Goal: Ask a question

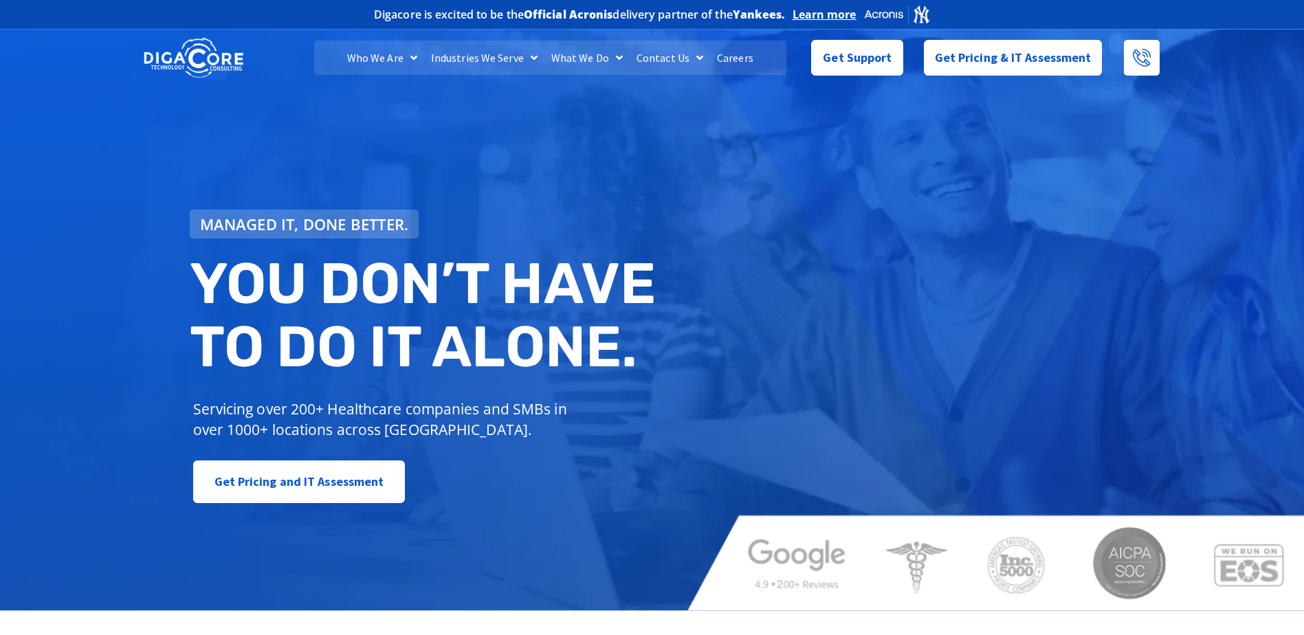
click at [573, 125] on div "Managed IT, done better. You don’t have to do IT alone. Servicing over 200+ Hea…" at bounding box center [652, 318] width 1304 height 584
click at [715, 144] on div "Managed IT, done better. You don’t have to do IT alone. Servicing over 200+ Hea…" at bounding box center [652, 318] width 1304 height 584
click at [886, 164] on div "Managed IT, done better. You don’t have to do IT alone. Servicing over 200+ Hea…" at bounding box center [652, 318] width 1304 height 584
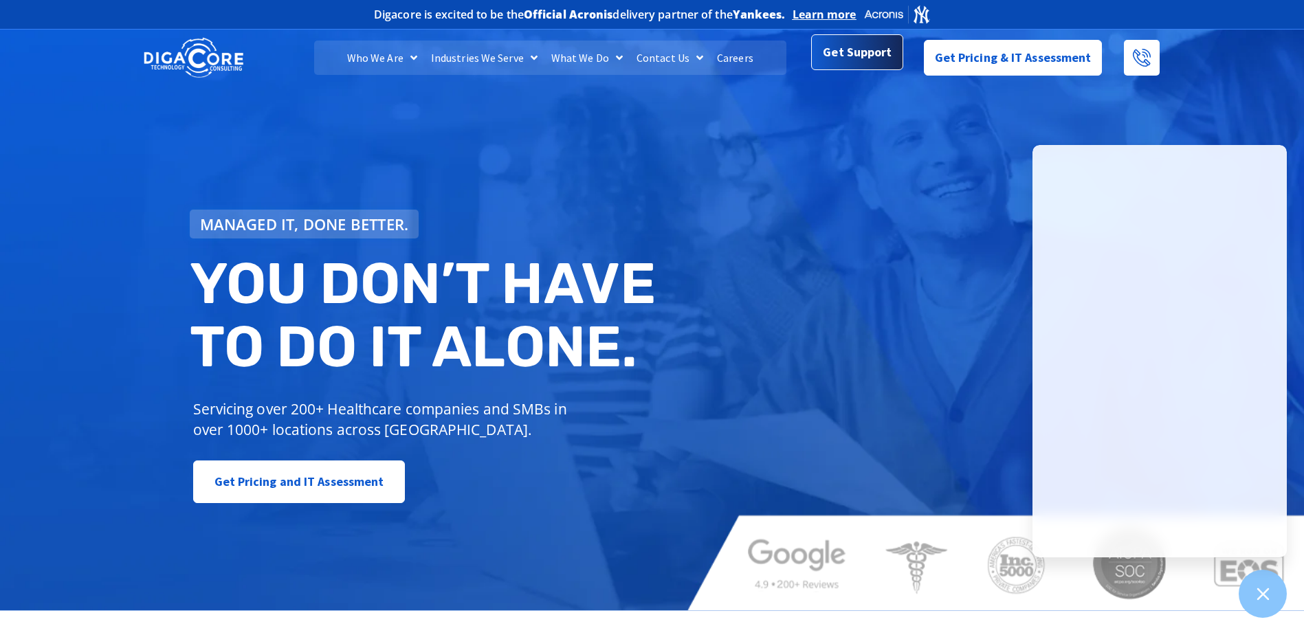
click at [844, 50] on span "Get Support" at bounding box center [857, 53] width 69 height 28
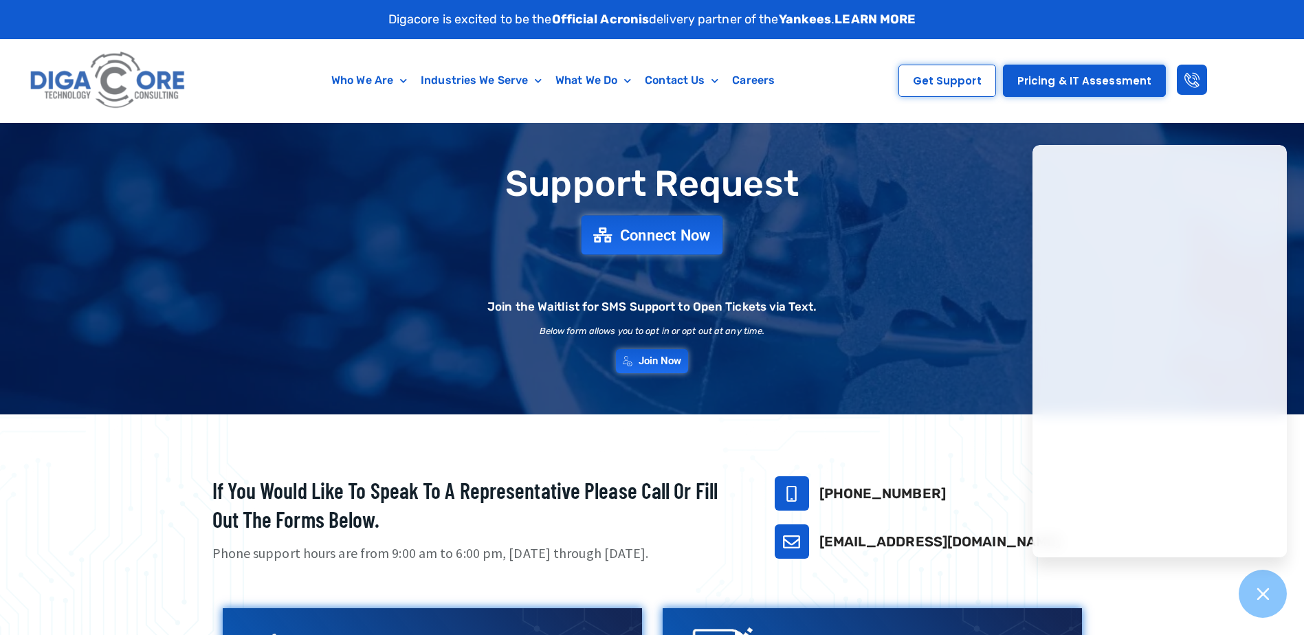
click at [635, 234] on span "Connect Now" at bounding box center [665, 235] width 91 height 15
